Goal: Task Accomplishment & Management: Manage account settings

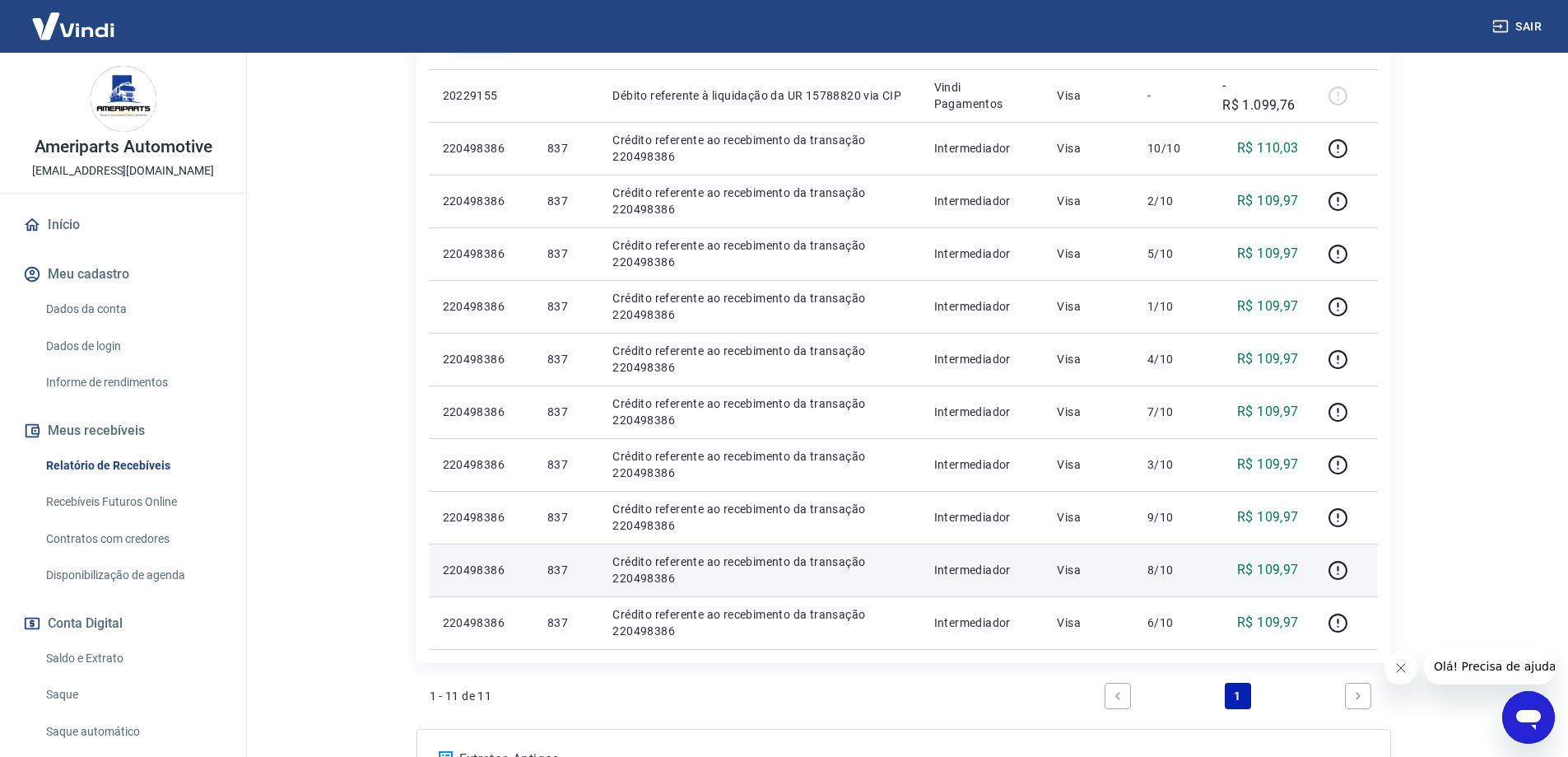
scroll to position [164, 0]
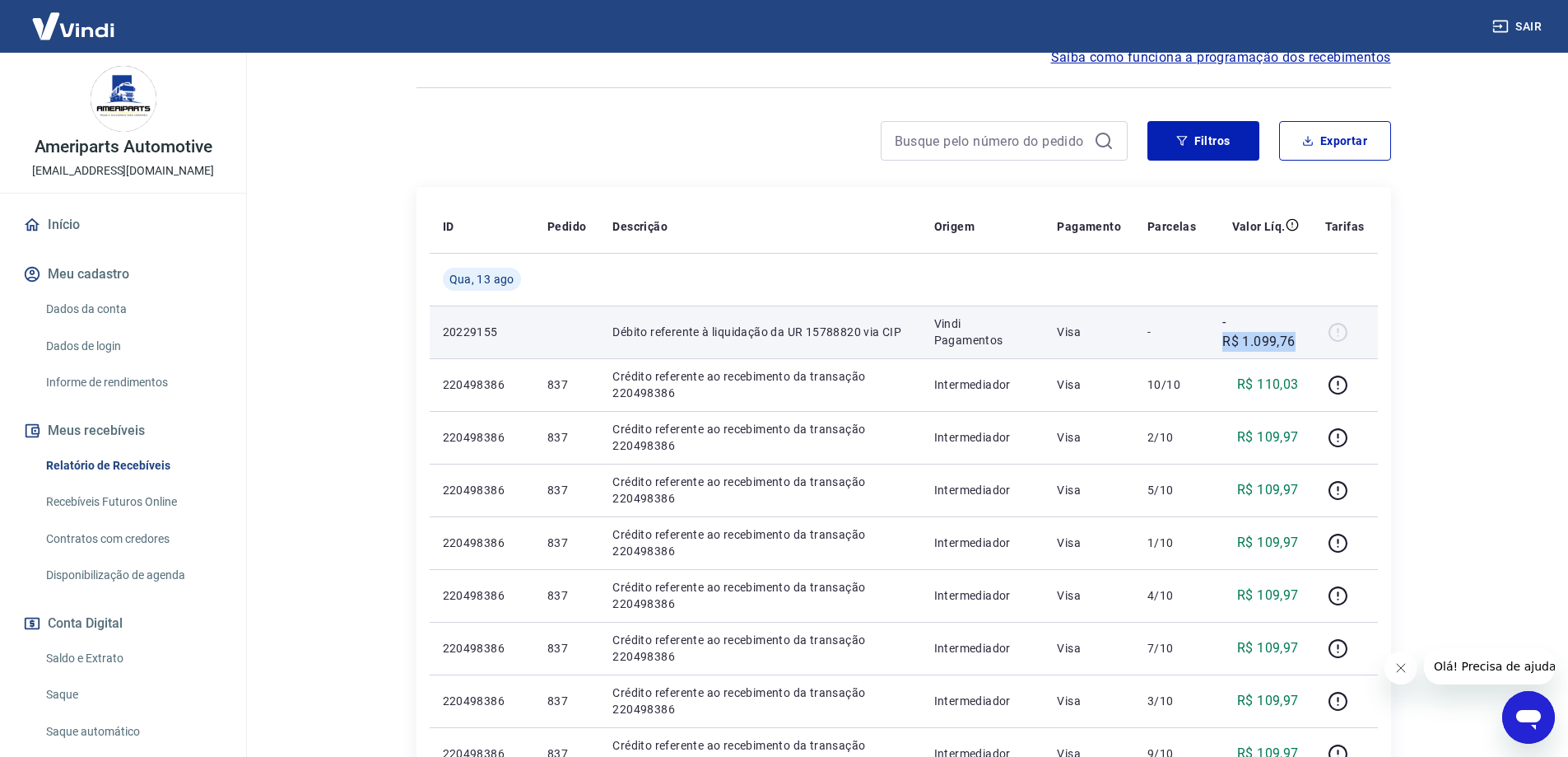
drag, startPoint x: 1223, startPoint y: 339, endPoint x: 1296, endPoint y: 343, distance: 73.1
click at [1296, 343] on p "-R$ 1.099,76" at bounding box center [1260, 331] width 76 height 39
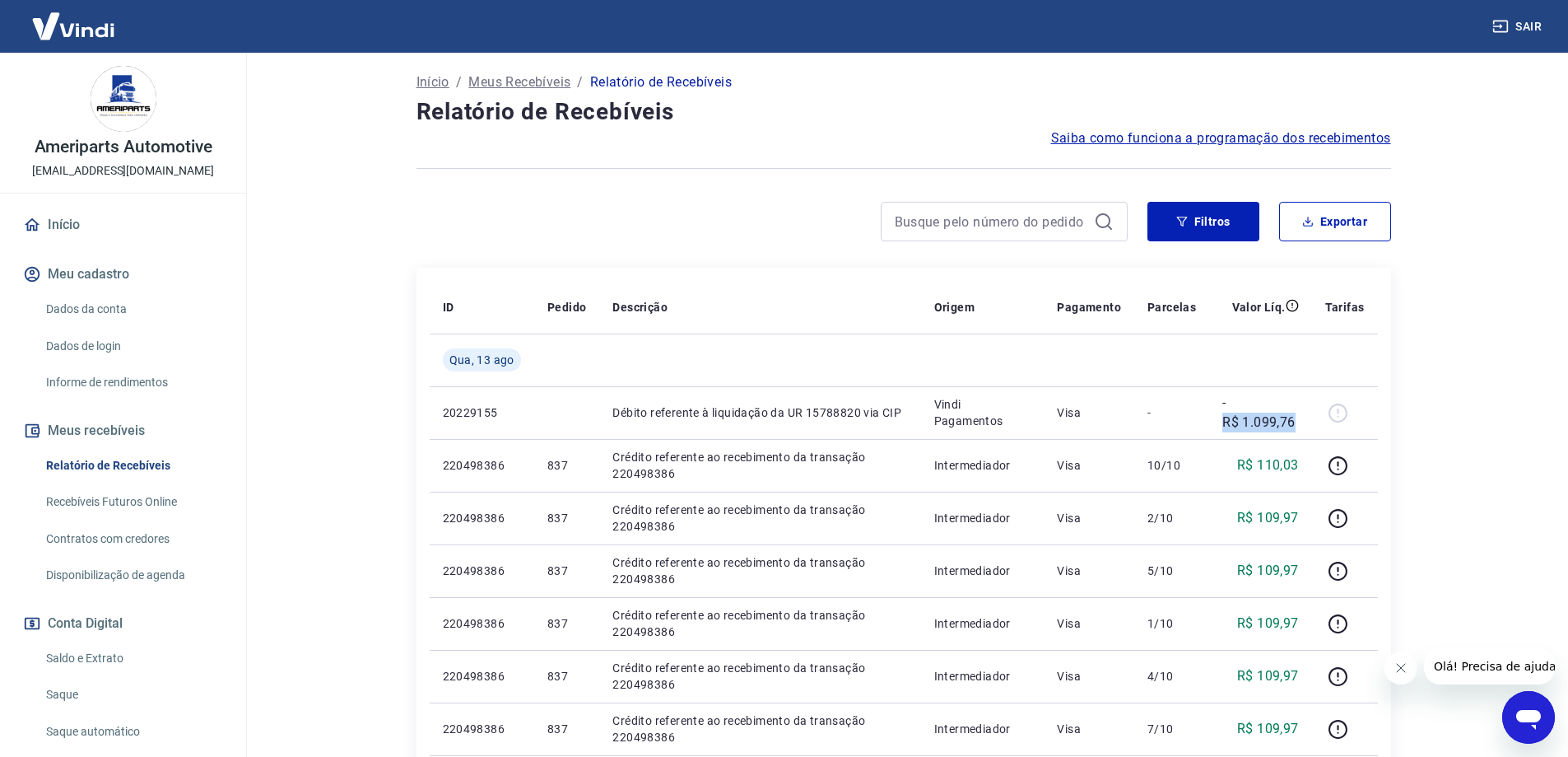
scroll to position [83, 0]
click at [1213, 215] on button "Filtros" at bounding box center [1203, 223] width 112 height 39
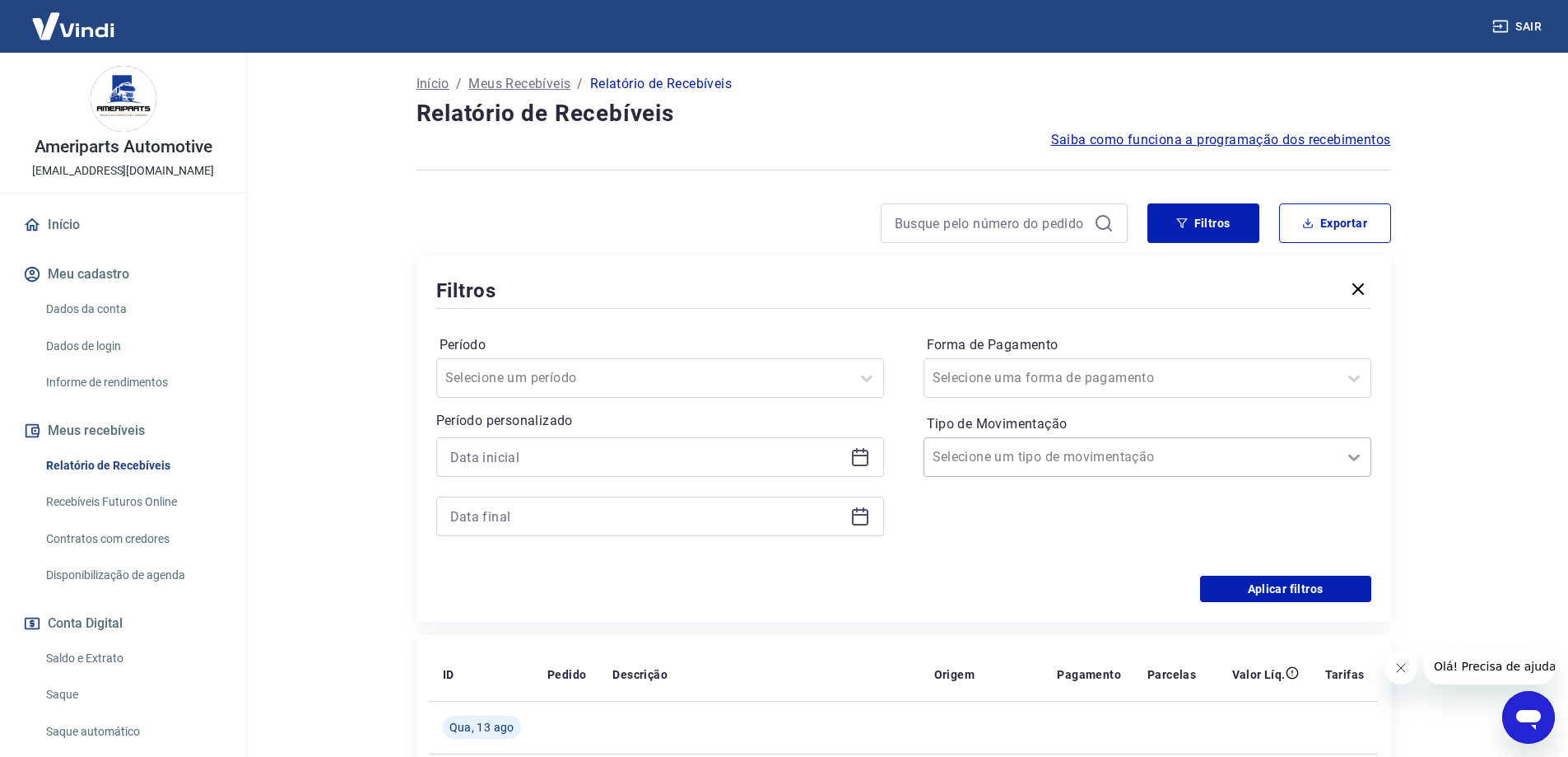
click at [1354, 458] on icon at bounding box center [1354, 457] width 20 height 20
click at [141, 498] on link "Recebíveis Futuros Online" at bounding box center [133, 501] width 187 height 34
